Goal: Find specific page/section: Find specific page/section

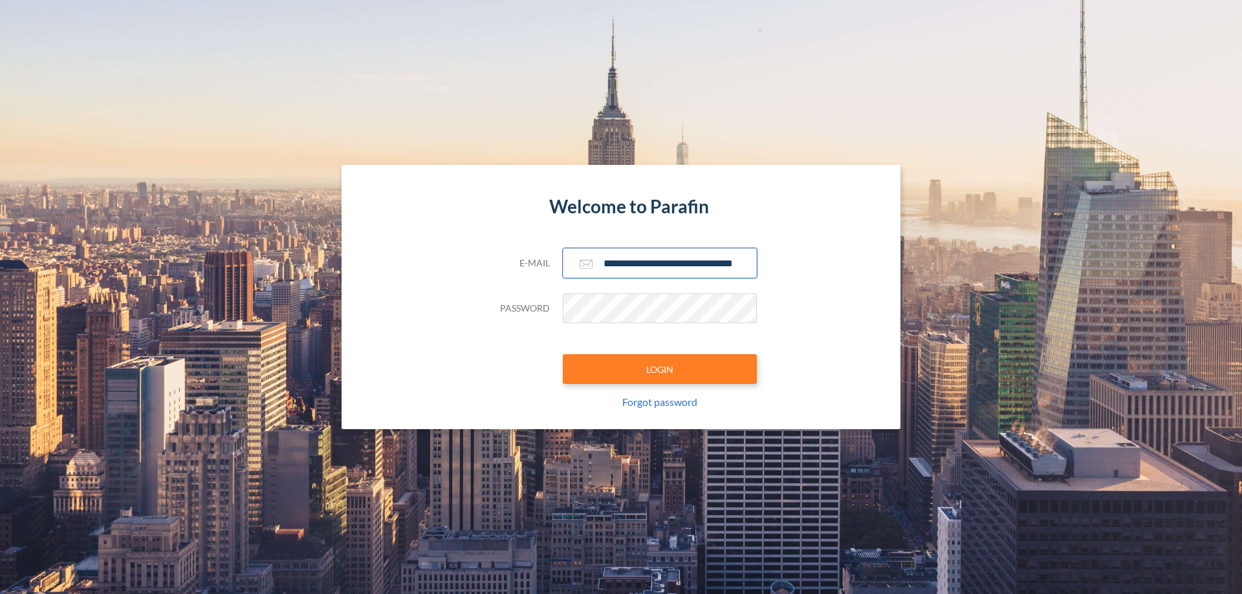
type input "**********"
click at [660, 369] on button "LOGIN" at bounding box center [660, 369] width 194 height 30
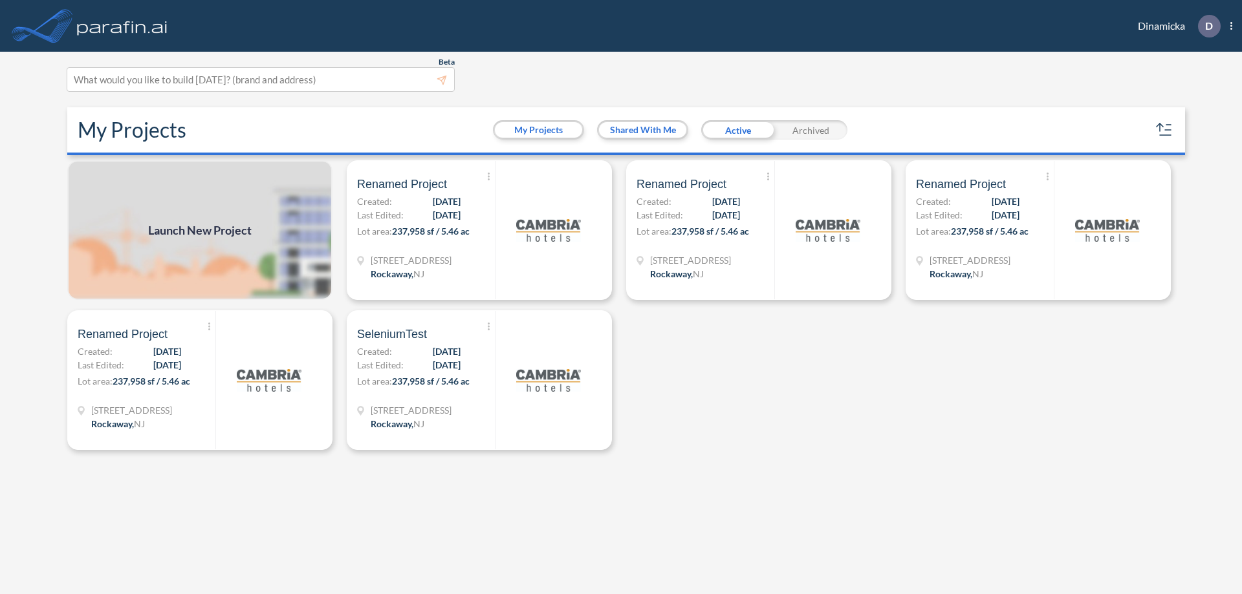
scroll to position [3, 0]
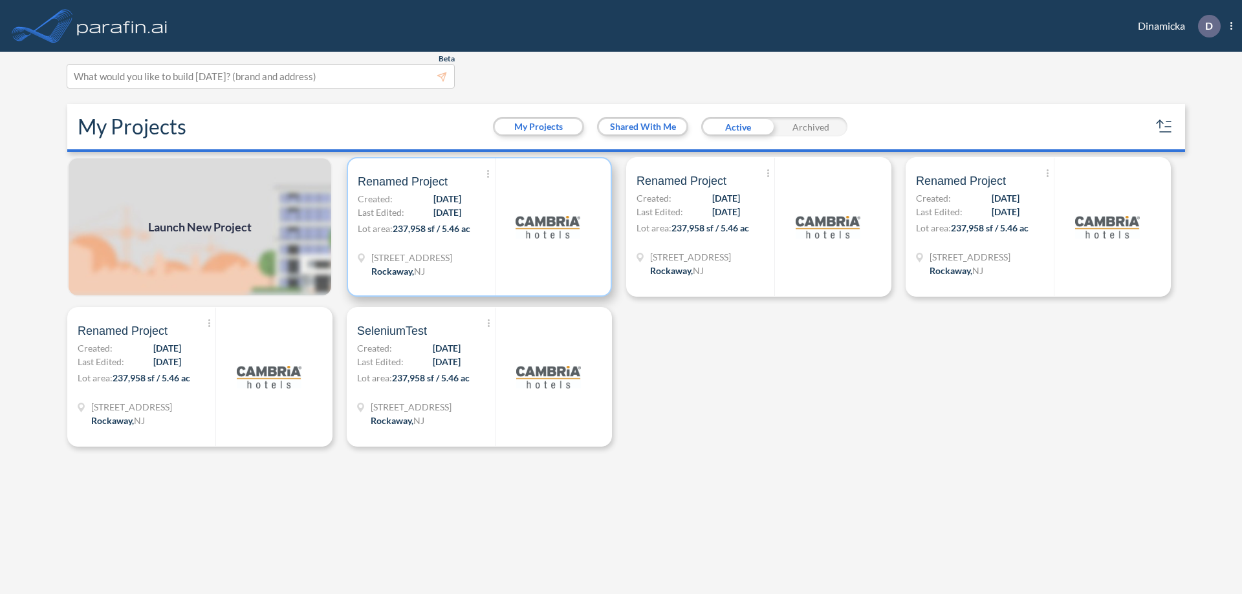
click at [479, 227] on p "Lot area: 237,958 sf / 5.46 ac" at bounding box center [426, 231] width 137 height 19
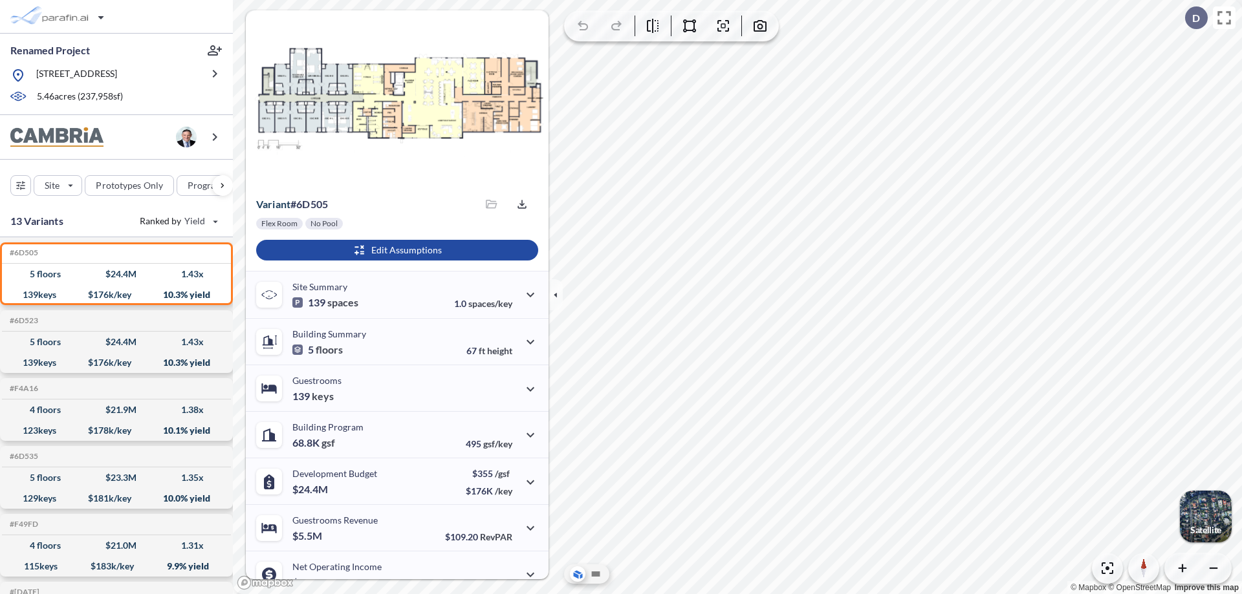
scroll to position [65, 0]
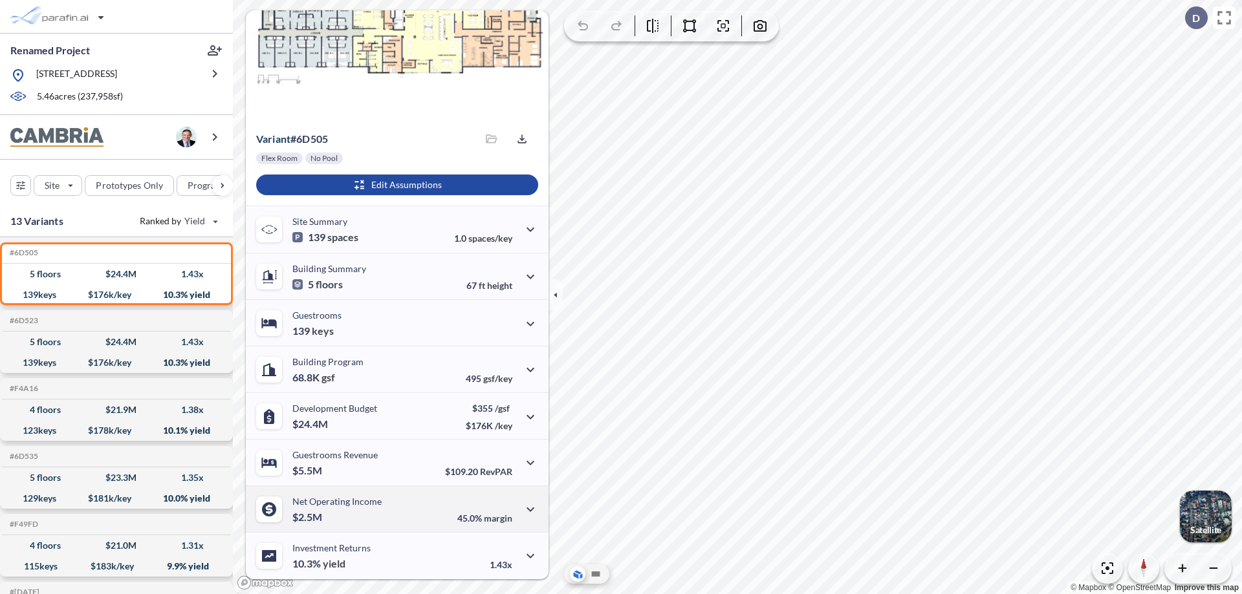
click at [395, 509] on div "Net Operating Income $2.5M 45.0% margin" at bounding box center [397, 509] width 303 height 47
